Goal: Task Accomplishment & Management: Use online tool/utility

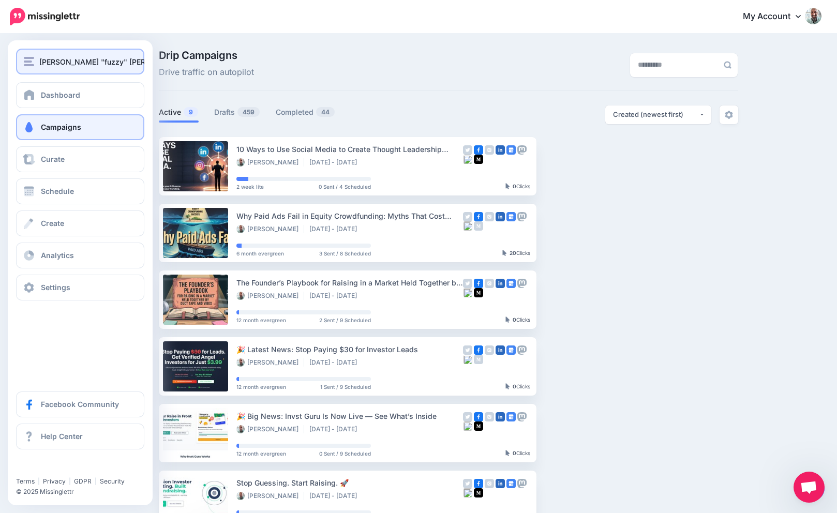
click at [34, 61] on div "[PERSON_NAME] "fuzzy" [PERSON_NAME]" at bounding box center [80, 62] width 113 height 12
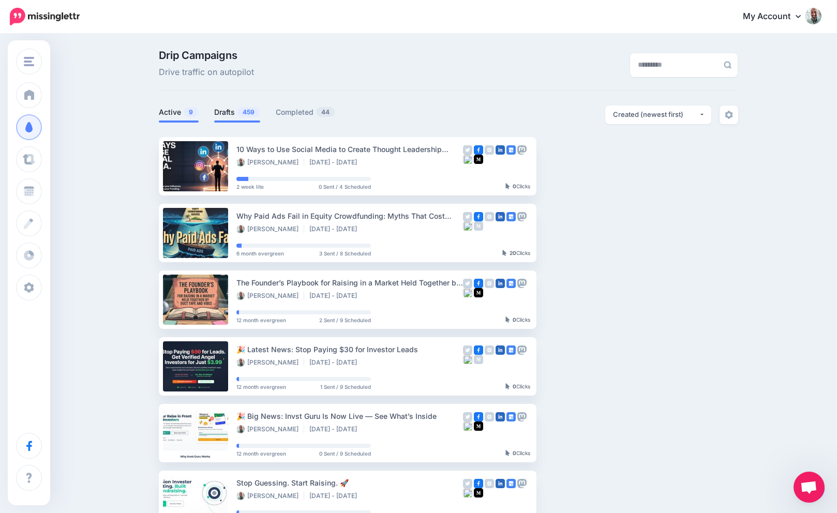
click at [237, 109] on span "459" at bounding box center [248, 112] width 22 height 10
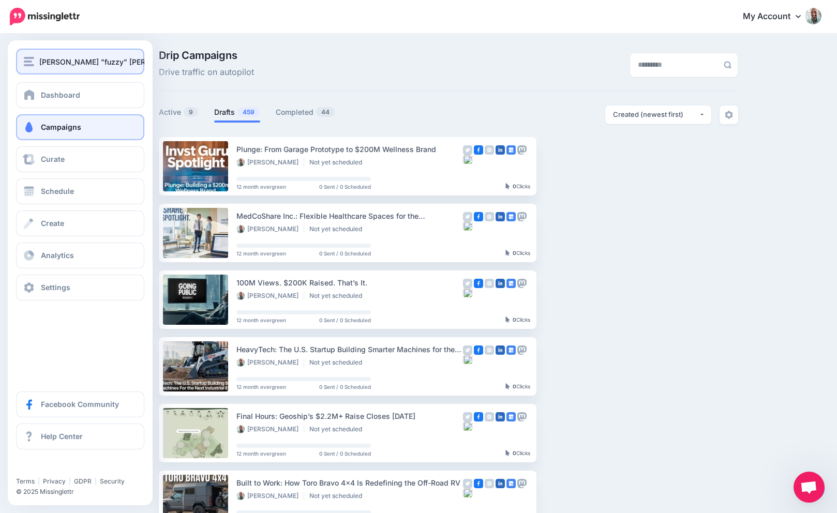
click at [31, 65] on img "button" at bounding box center [29, 61] width 10 height 9
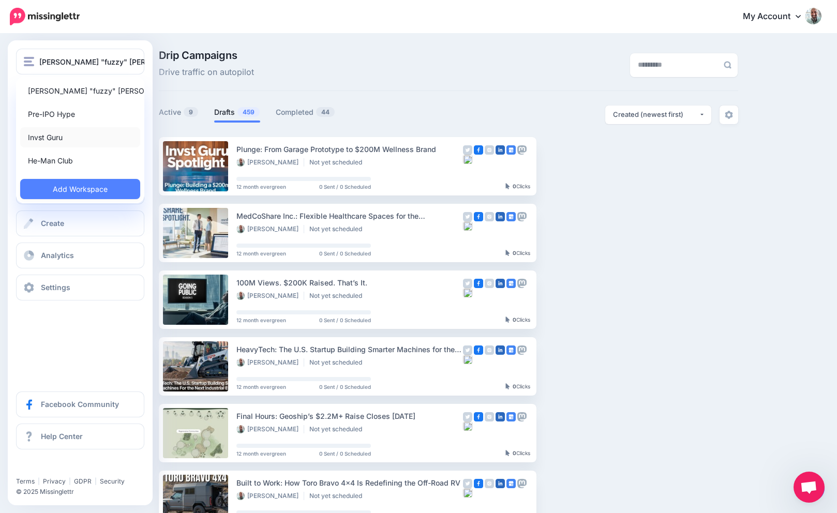
click at [45, 133] on link "Invst Guru" at bounding box center [80, 137] width 120 height 20
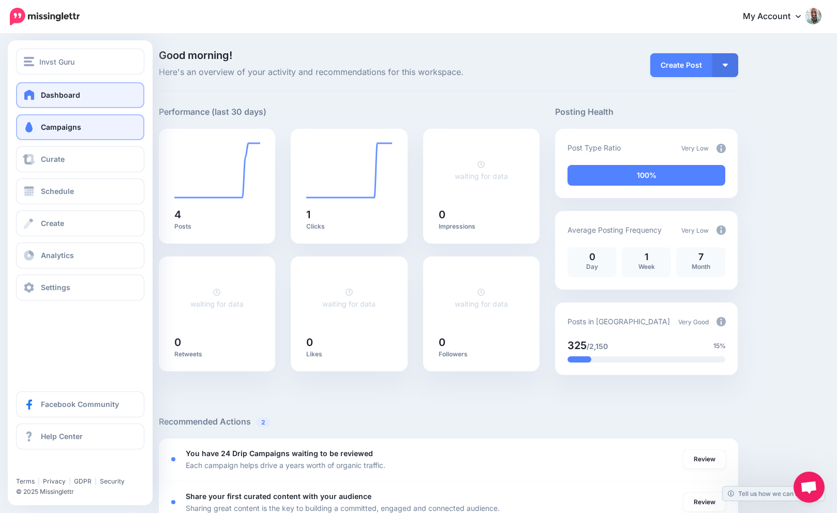
click at [43, 125] on span "Campaigns" at bounding box center [61, 127] width 40 height 9
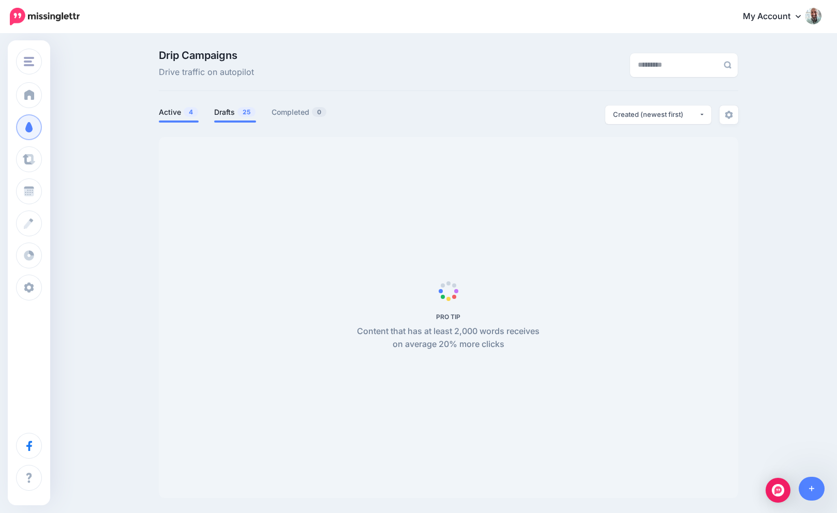
click at [233, 110] on link "Drafts 25" at bounding box center [235, 112] width 42 height 12
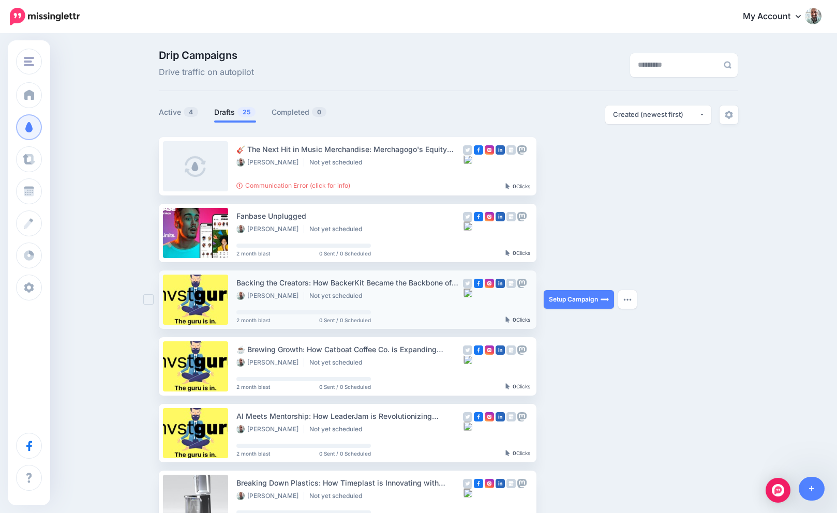
scroll to position [483, 0]
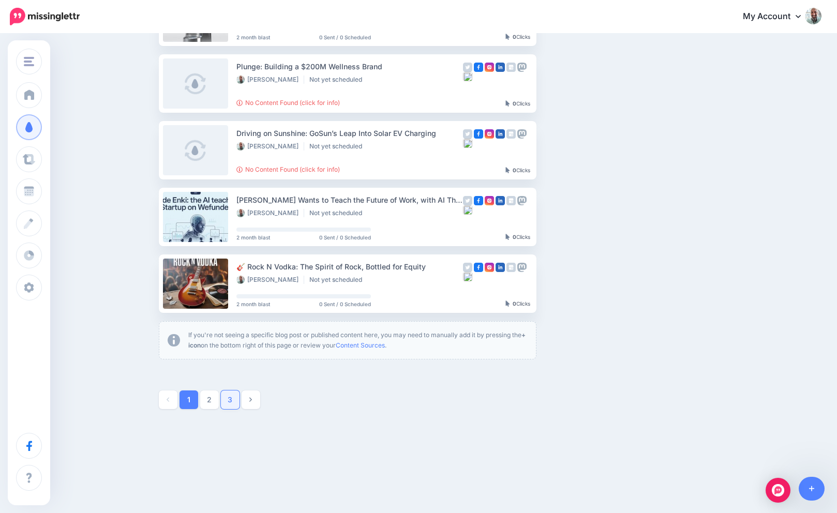
click at [231, 392] on link "3" at bounding box center [230, 400] width 19 height 19
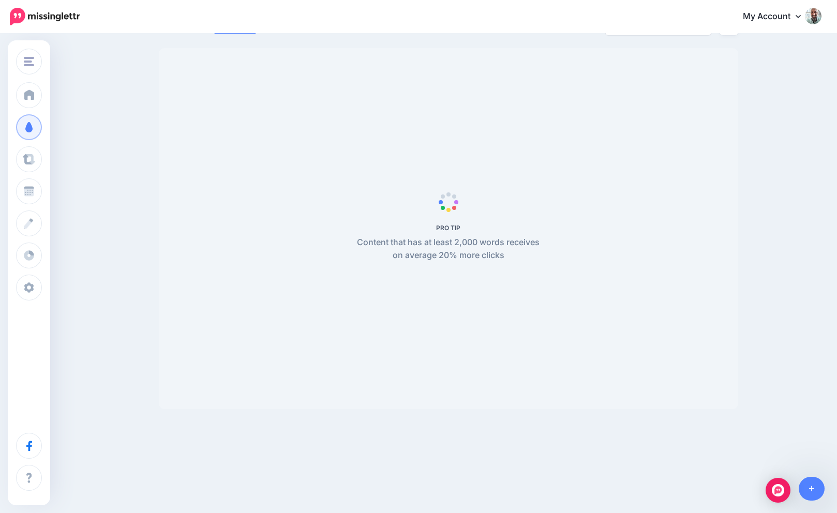
scroll to position [89, 0]
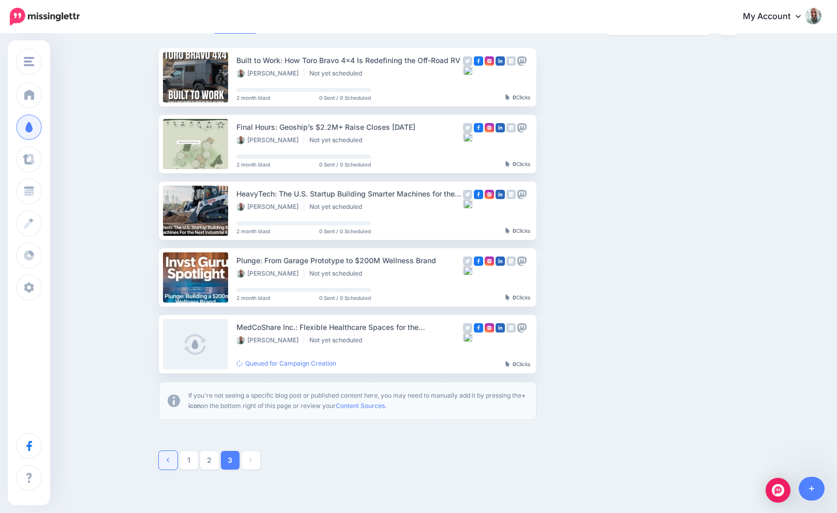
click at [162, 462] on link at bounding box center [168, 460] width 19 height 19
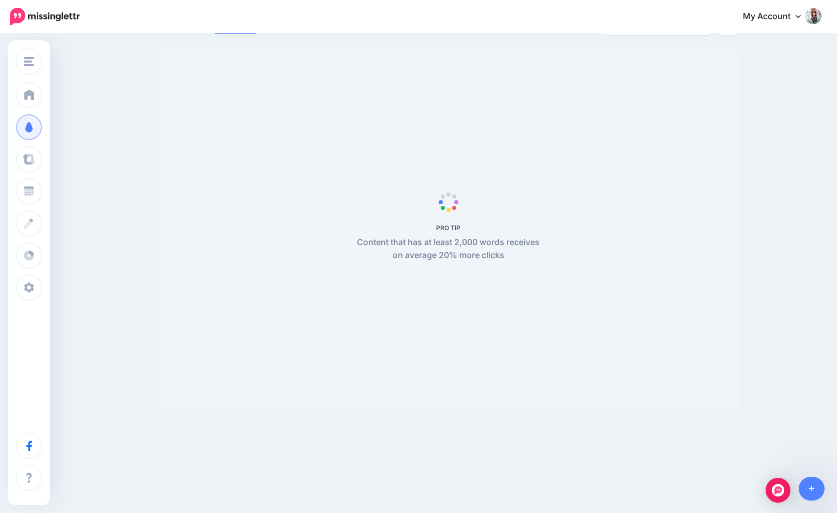
scroll to position [0, 0]
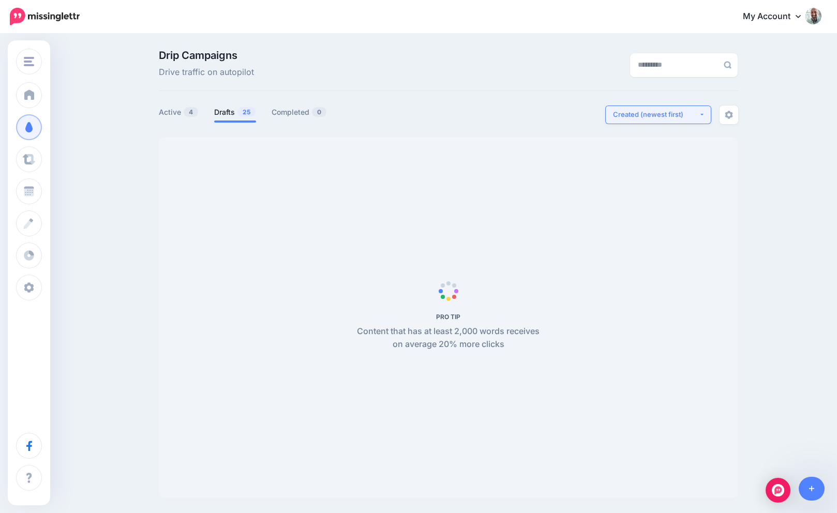
click at [695, 123] on button "Created (newest first)" at bounding box center [658, 115] width 106 height 19
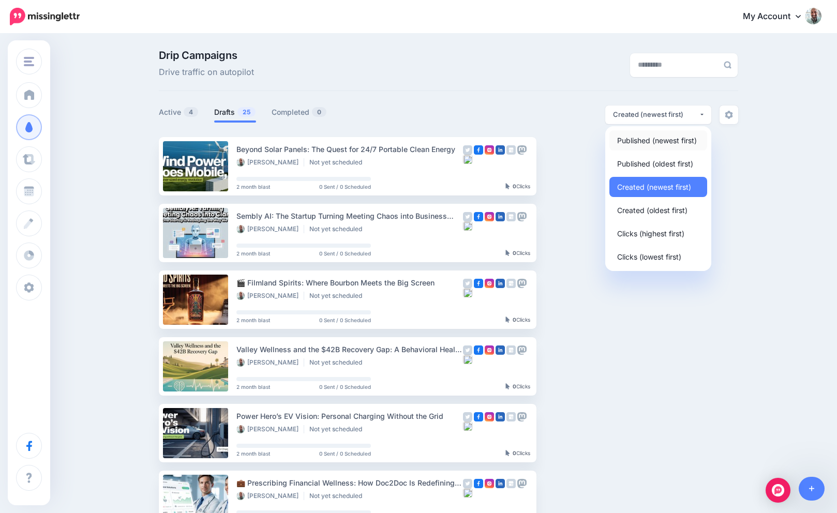
click at [688, 139] on span "Published (newest first)" at bounding box center [657, 140] width 80 height 12
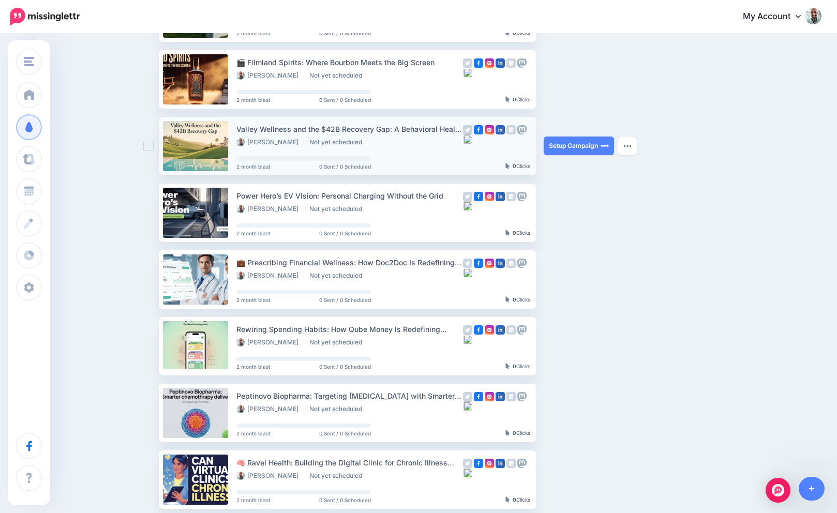
scroll to position [483, 0]
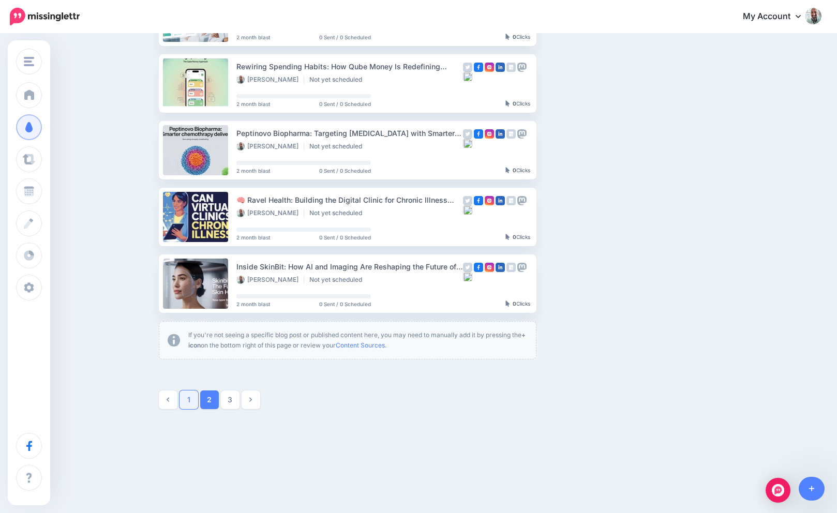
click at [184, 396] on link "1" at bounding box center [188, 400] width 19 height 19
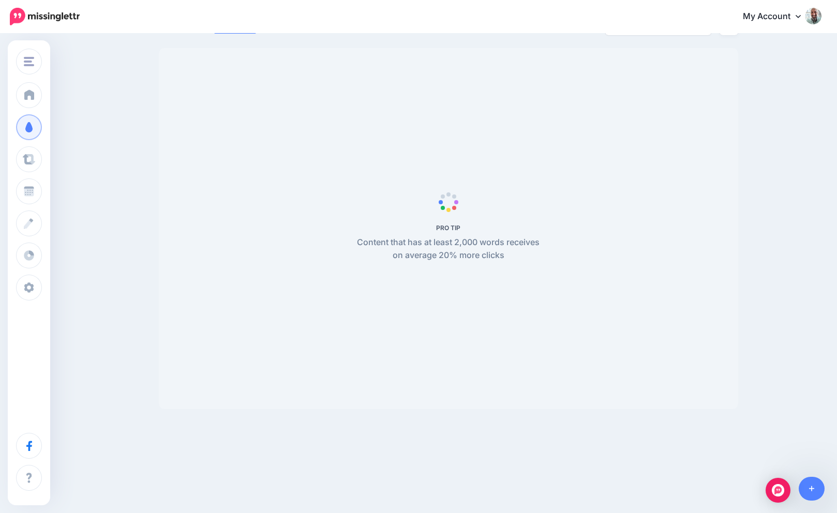
click at [488, 233] on div "PRO TIP Content that has at least 2,000 words receives on average 20% more clic…" at bounding box center [448, 229] width 194 height 68
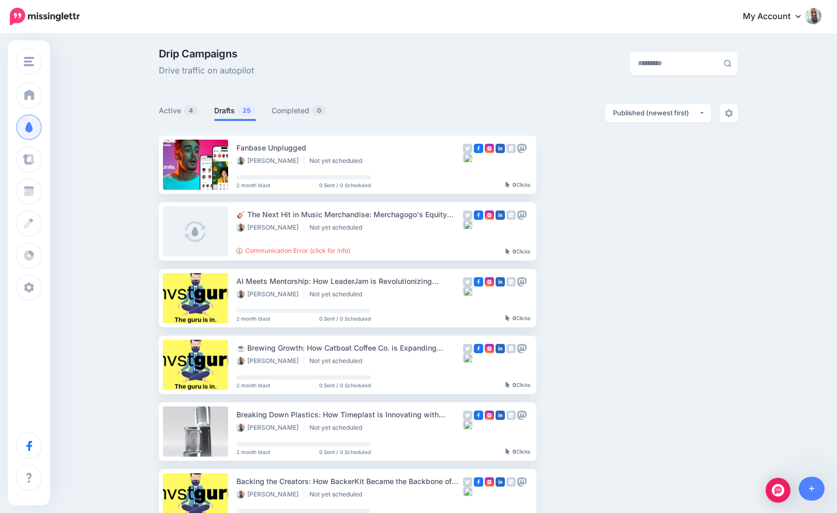
scroll to position [0, 0]
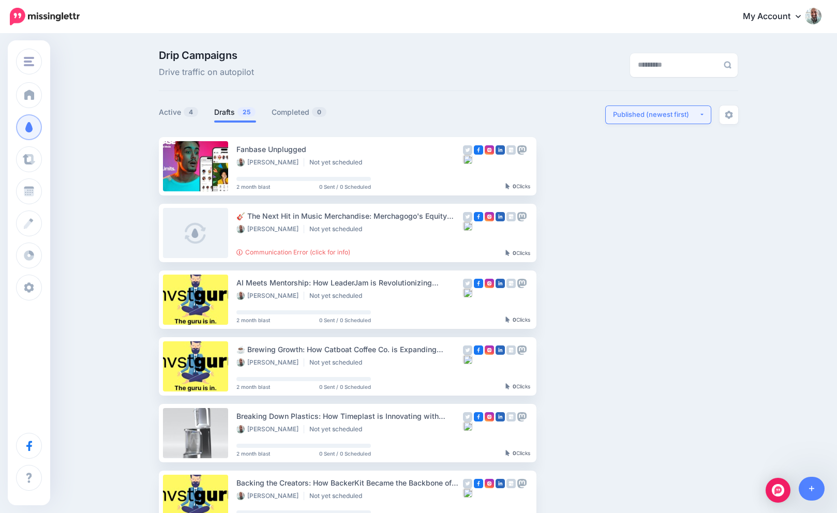
click at [686, 118] on div "Published (newest first)" at bounding box center [656, 115] width 86 height 10
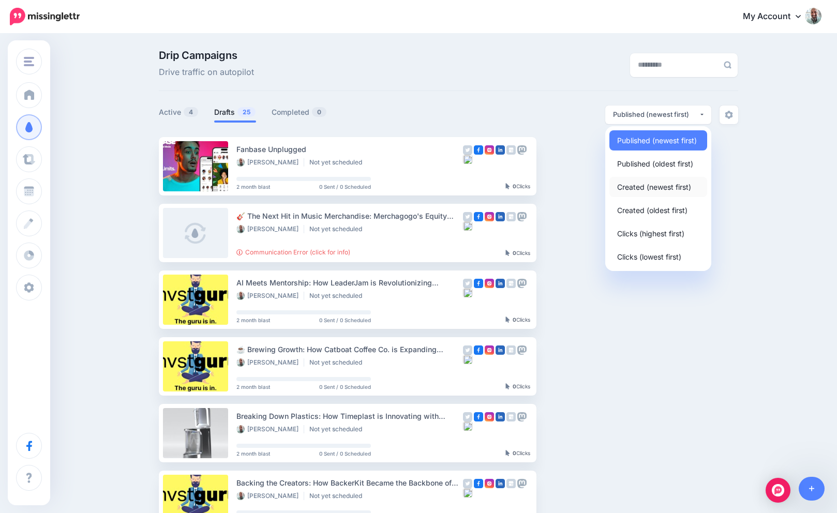
click at [640, 194] on link "Created (newest first)" at bounding box center [658, 187] width 98 height 20
select select "**********"
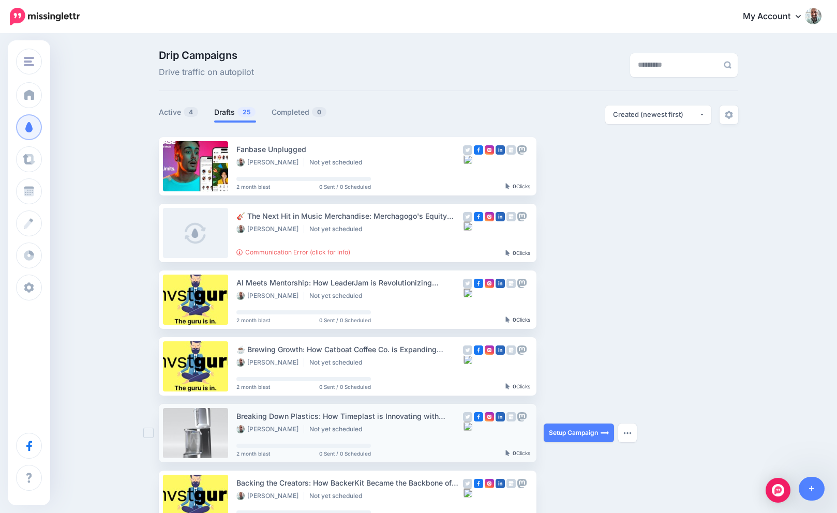
scroll to position [483, 0]
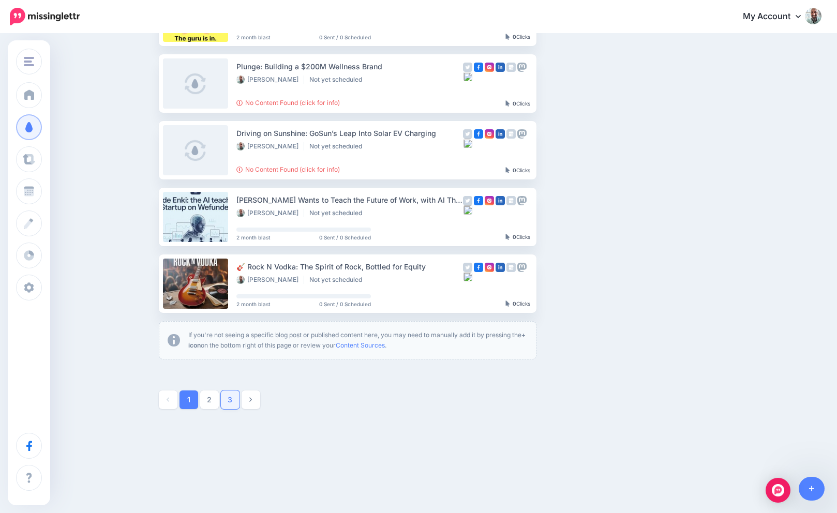
click at [228, 403] on link "3" at bounding box center [230, 400] width 19 height 19
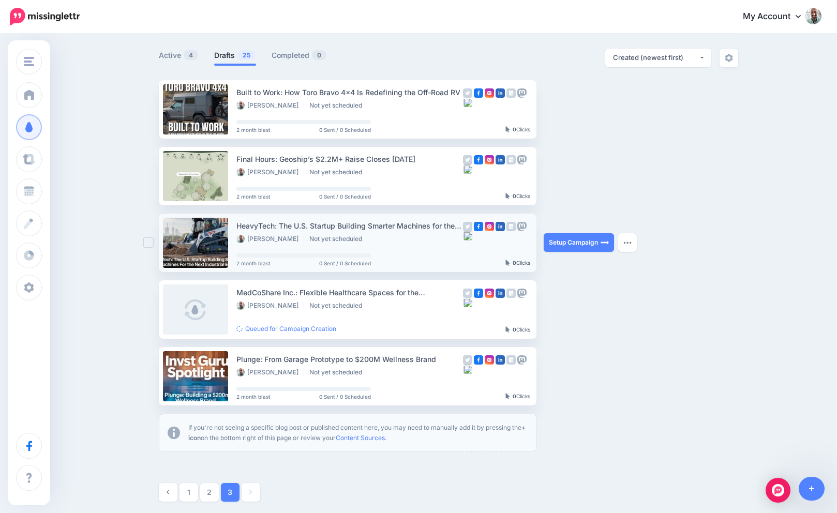
scroll to position [54, 0]
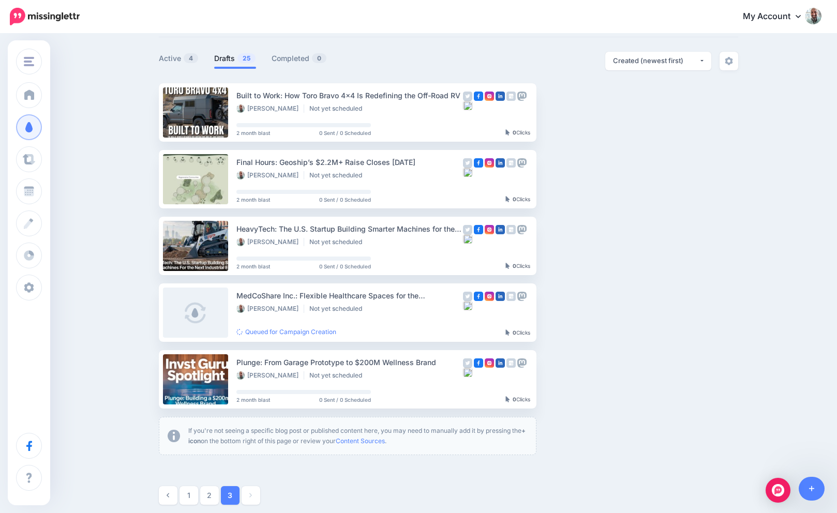
click at [230, 58] on link "Drafts 25" at bounding box center [235, 58] width 42 height 12
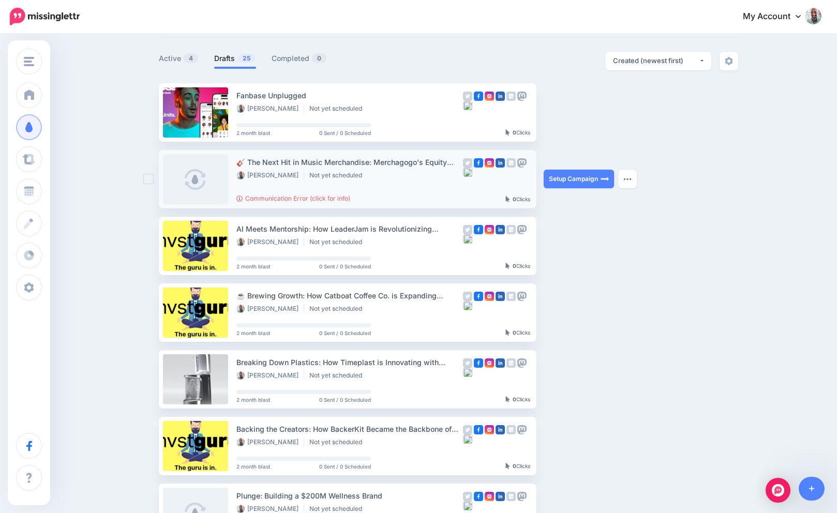
scroll to position [483, 0]
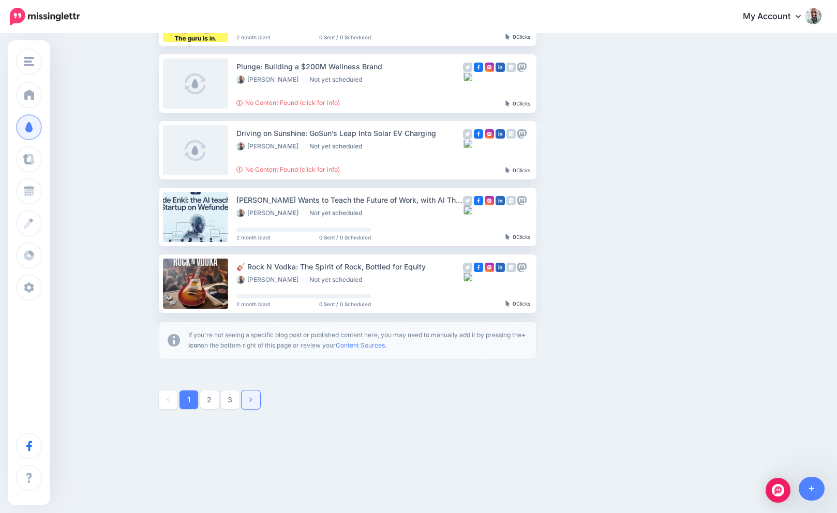
click at [246, 402] on link at bounding box center [251, 400] width 19 height 19
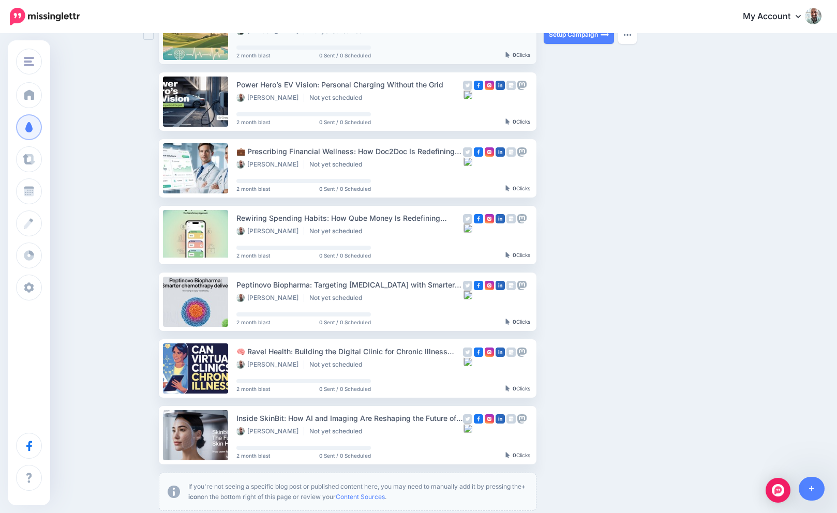
scroll to position [462, 0]
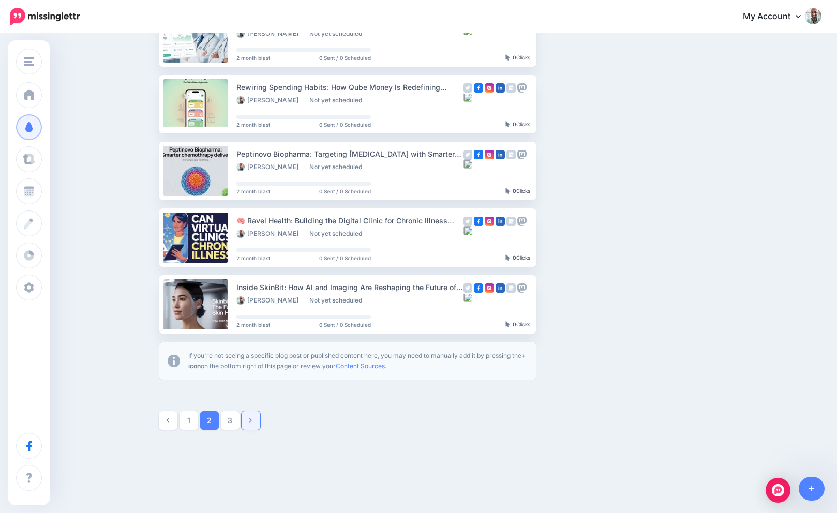
click at [251, 428] on link at bounding box center [251, 420] width 19 height 19
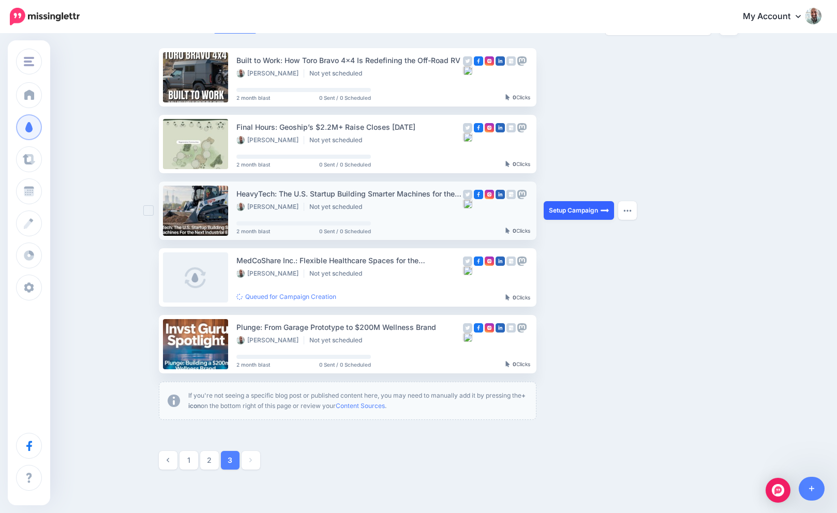
click at [569, 209] on link "Setup Campaign" at bounding box center [579, 210] width 70 height 19
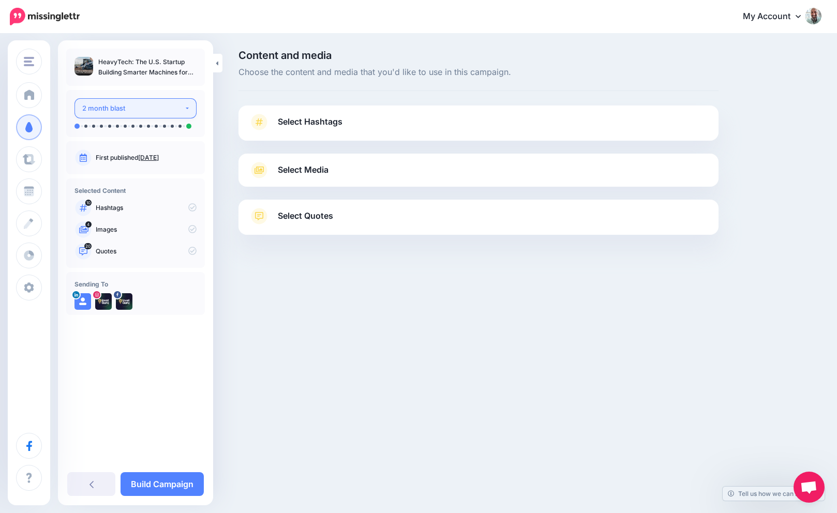
click at [172, 111] on div "2 month blast" at bounding box center [133, 108] width 102 height 12
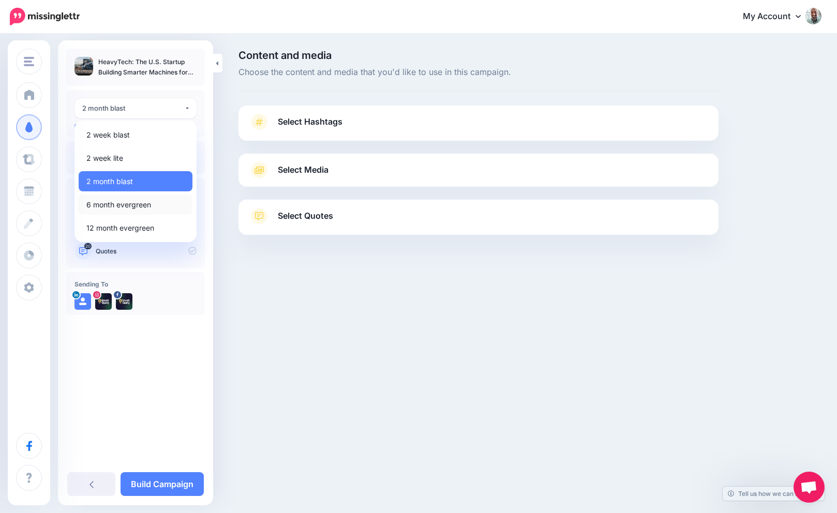
click at [141, 201] on span "6 month evergreen" at bounding box center [118, 205] width 65 height 12
select select "******"
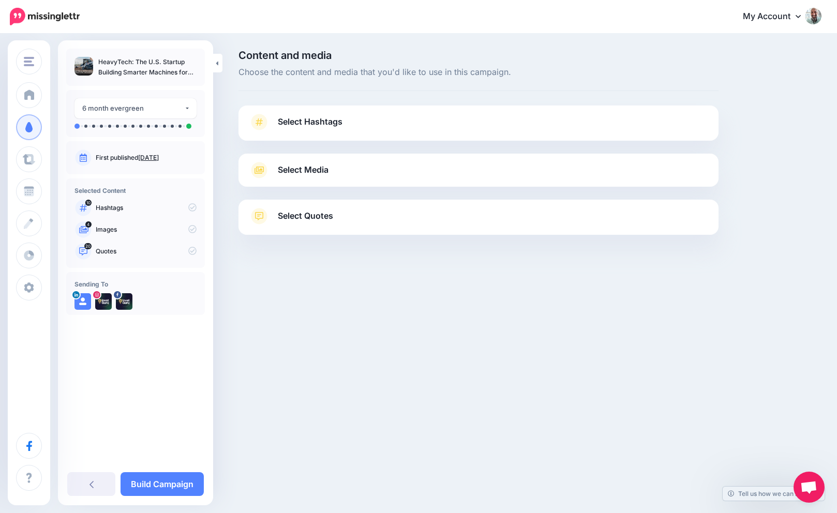
click at [363, 127] on link "Select Hashtags" at bounding box center [478, 127] width 459 height 27
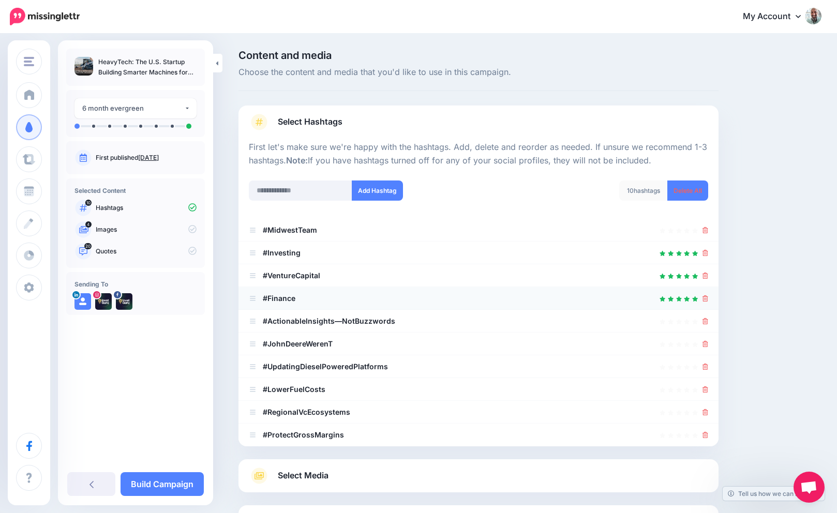
scroll to position [95, 0]
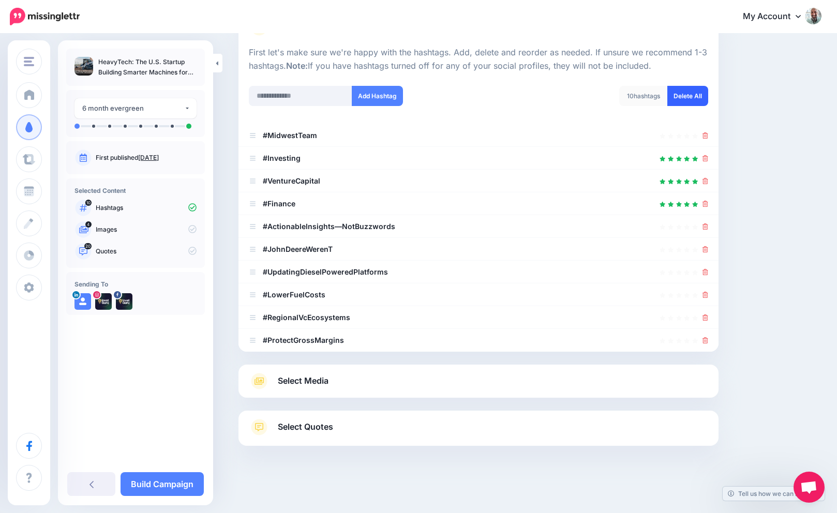
click at [691, 87] on link "Delete All" at bounding box center [687, 96] width 41 height 20
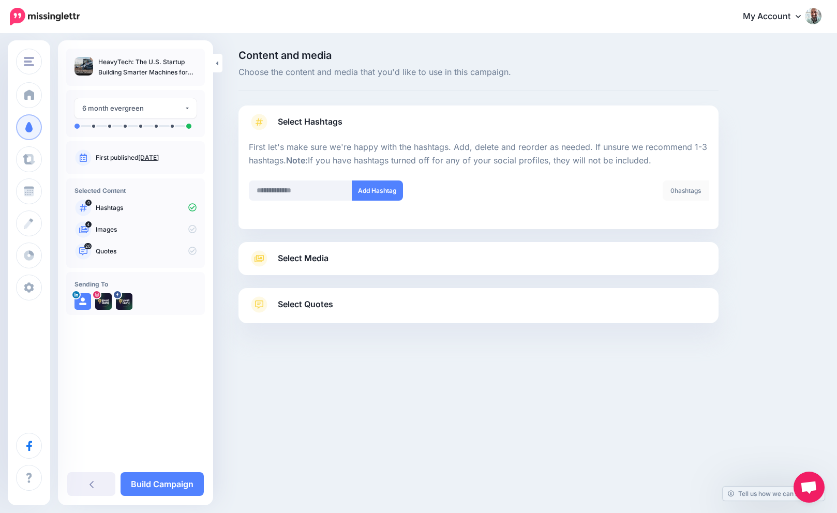
scroll to position [0, 0]
click at [292, 259] on span "Select Media" at bounding box center [303, 258] width 51 height 14
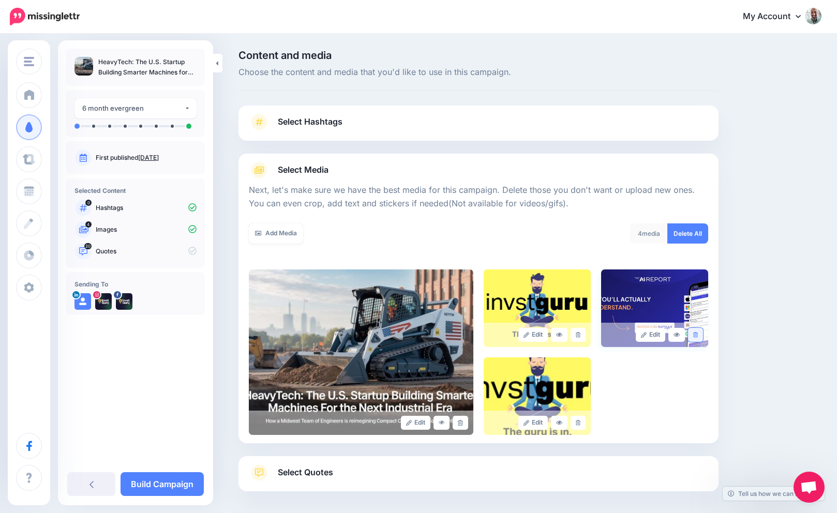
click at [696, 333] on icon at bounding box center [695, 335] width 5 height 6
click at [577, 332] on icon at bounding box center [578, 335] width 5 height 6
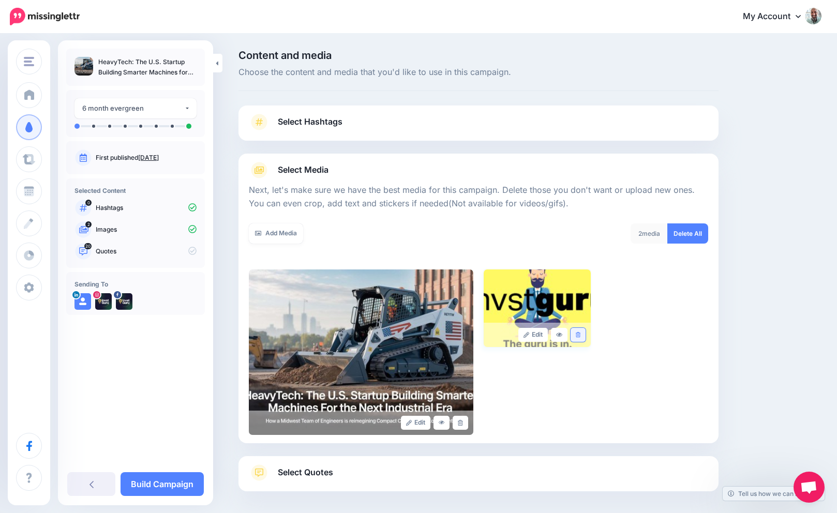
click at [583, 333] on link at bounding box center [578, 335] width 15 height 14
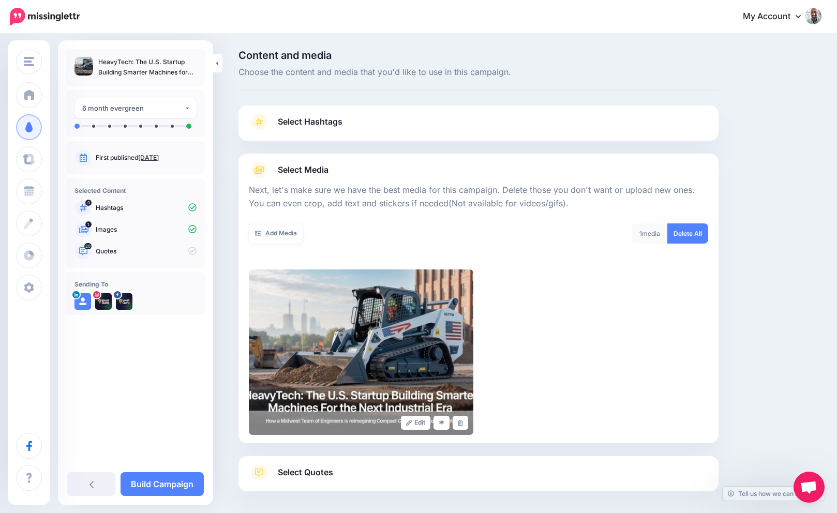
scroll to position [46, 0]
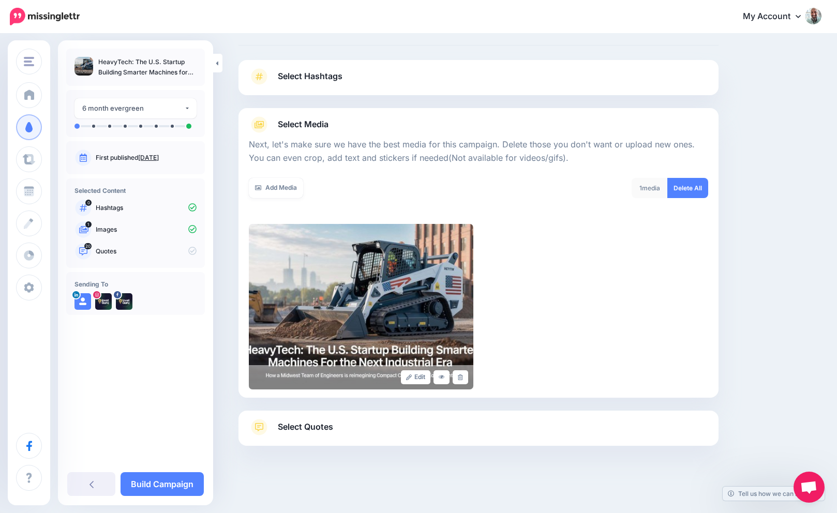
click at [294, 431] on span "Select Quotes" at bounding box center [305, 427] width 55 height 14
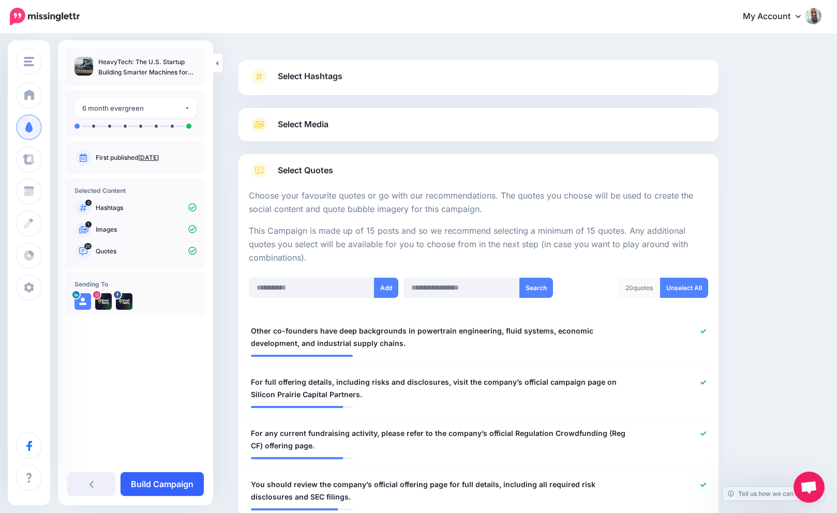
click at [174, 476] on link "Build Campaign" at bounding box center [162, 484] width 83 height 24
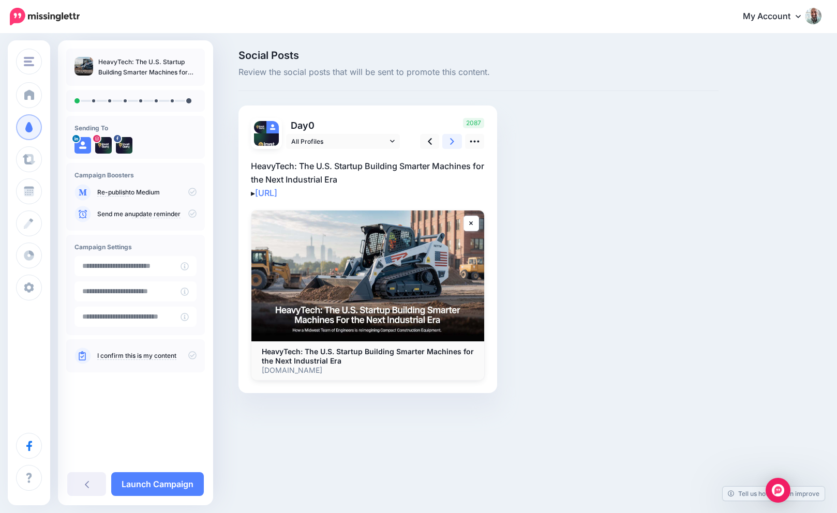
click at [448, 141] on link at bounding box center [452, 141] width 20 height 15
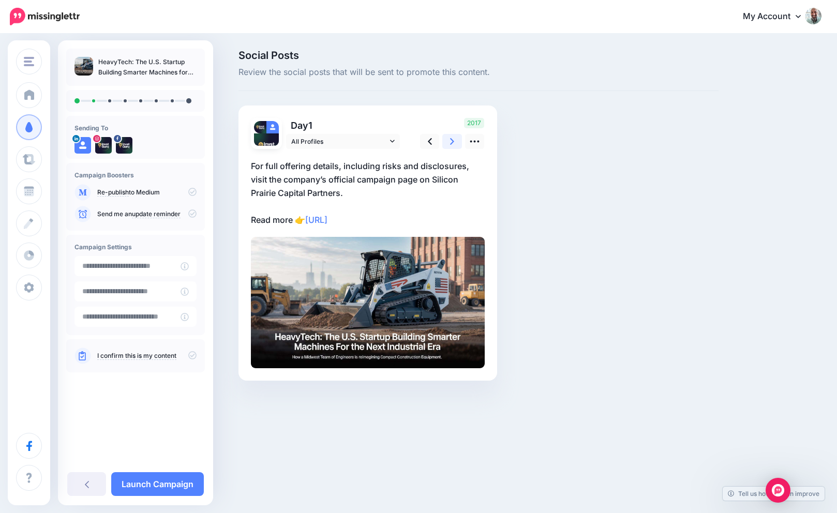
click at [448, 141] on link at bounding box center [452, 141] width 20 height 15
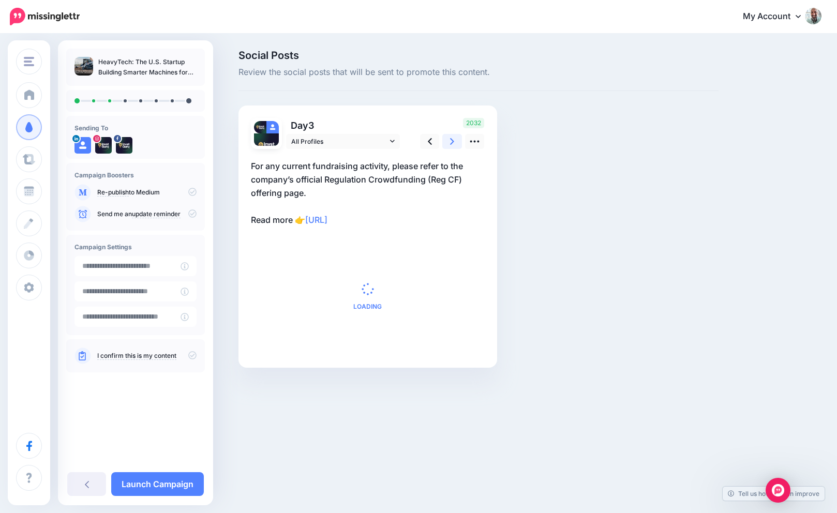
click at [448, 141] on link at bounding box center [452, 141] width 20 height 15
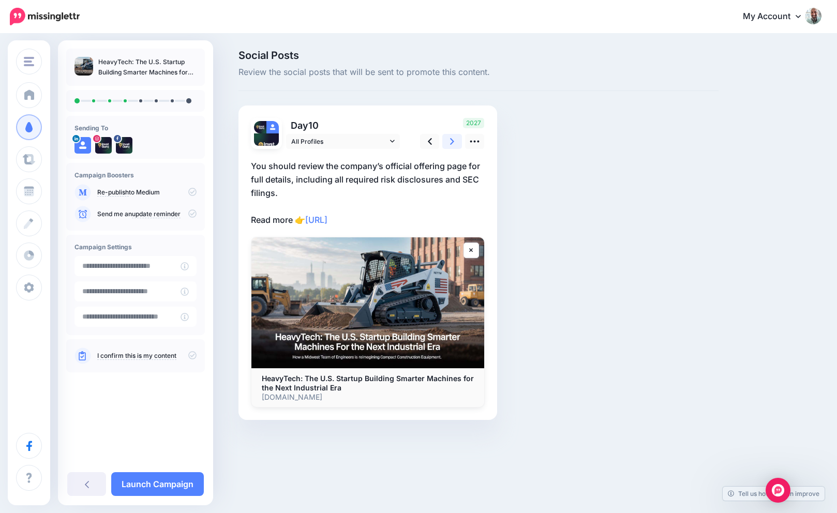
click at [448, 141] on link at bounding box center [452, 141] width 20 height 15
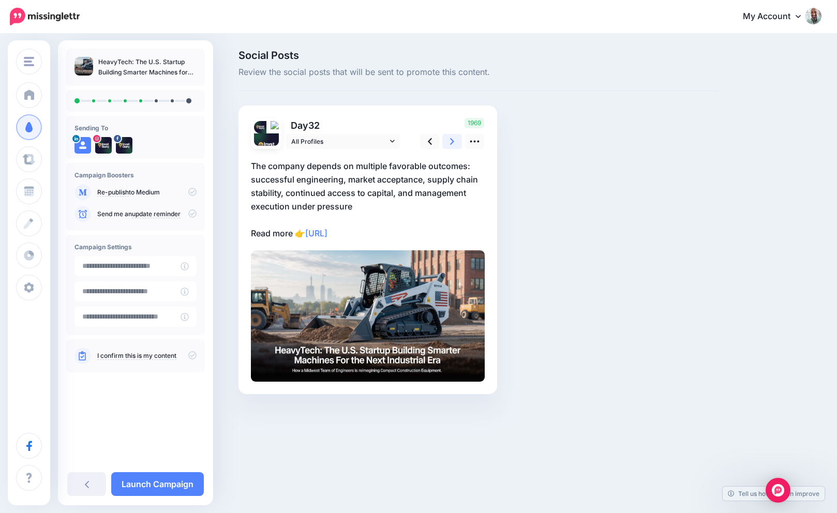
click at [448, 141] on link at bounding box center [452, 141] width 20 height 15
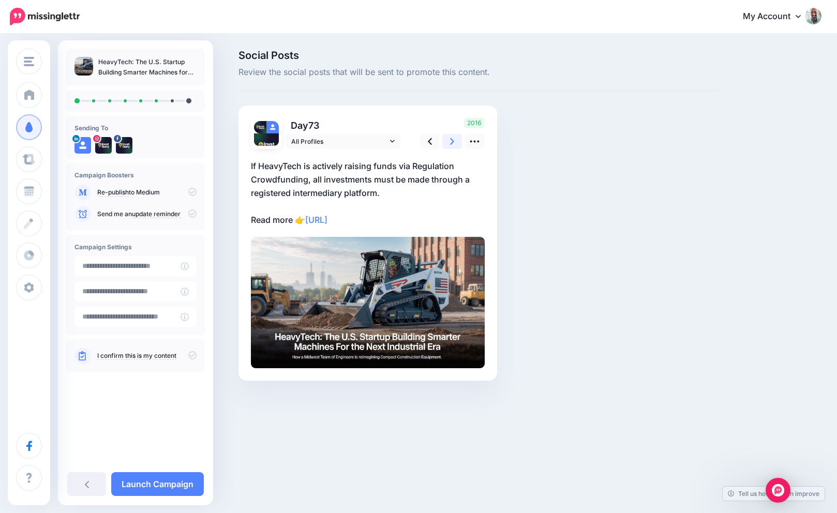
click at [448, 141] on link at bounding box center [452, 141] width 20 height 15
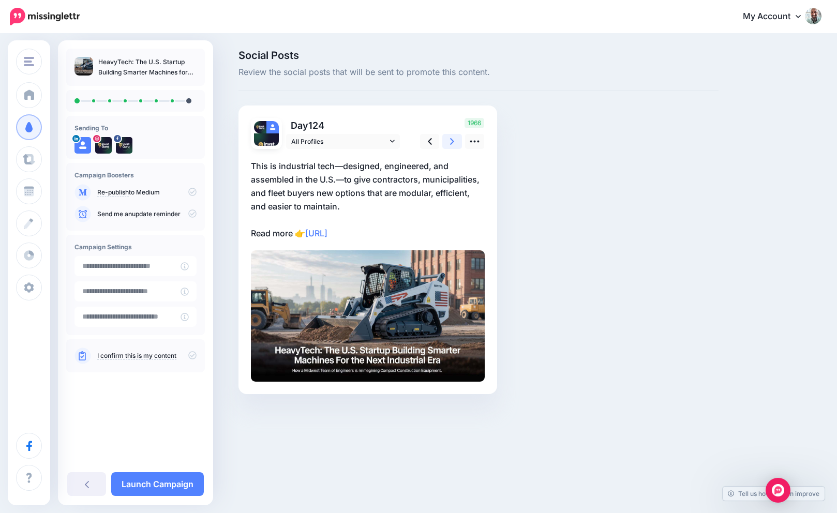
click at [448, 141] on link at bounding box center [452, 141] width 20 height 15
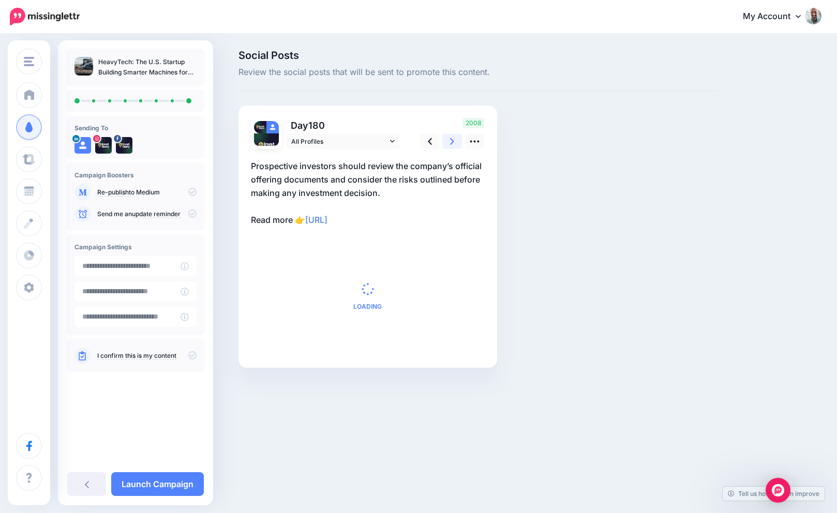
click at [448, 142] on link at bounding box center [452, 141] width 20 height 15
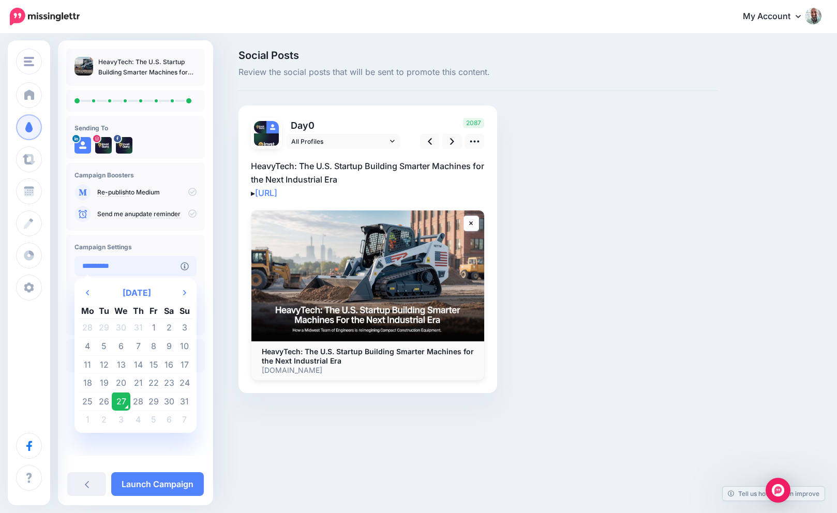
click at [159, 264] on input "**********" at bounding box center [127, 266] width 106 height 20
click at [185, 293] on icon "Next Month" at bounding box center [184, 293] width 3 height 8
click at [139, 361] on td "18" at bounding box center [138, 364] width 16 height 19
type input "**********"
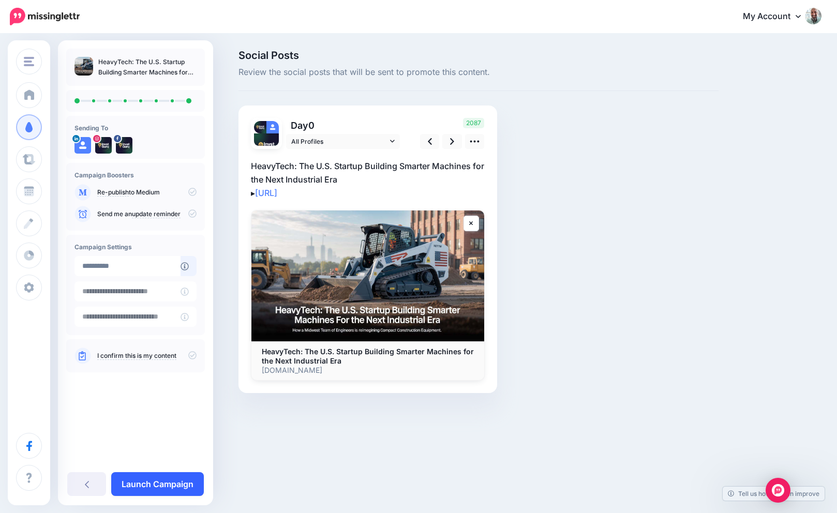
click at [131, 481] on link "Launch Campaign" at bounding box center [157, 484] width 93 height 24
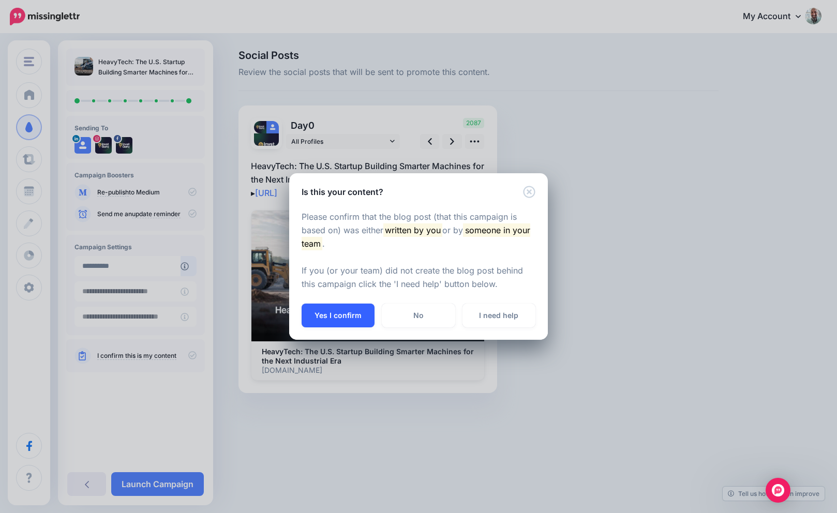
click at [349, 309] on button "Yes I confirm" at bounding box center [338, 316] width 73 height 24
